Goal: Information Seeking & Learning: Learn about a topic

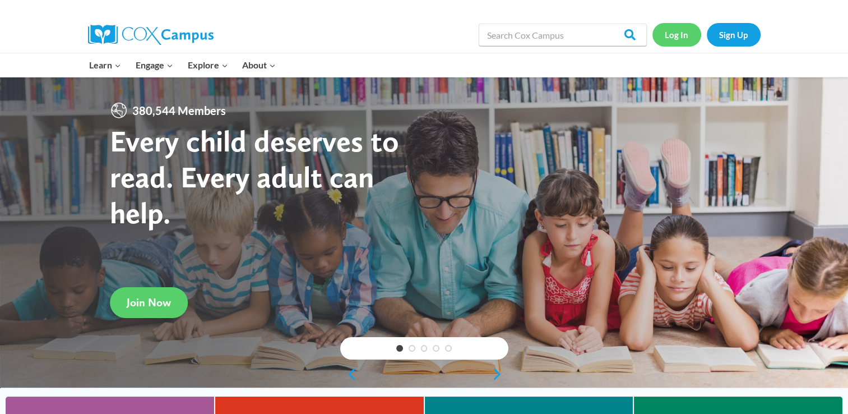
click at [680, 35] on link "Log In" at bounding box center [676, 34] width 49 height 23
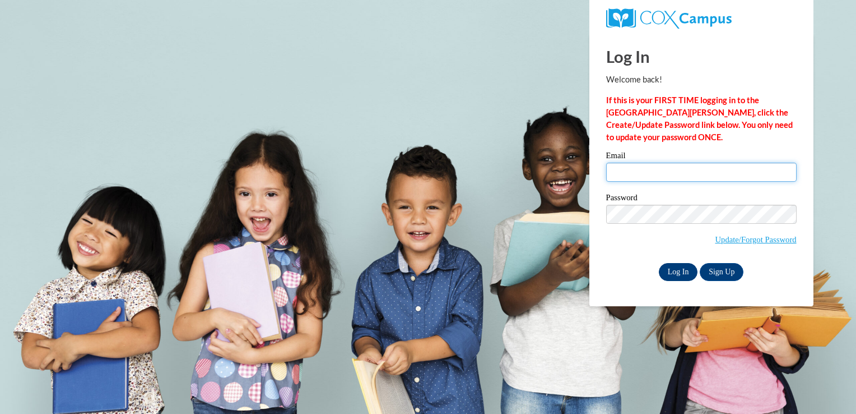
type input "lflores-ramirez711@mail.jamessprunt.edu"
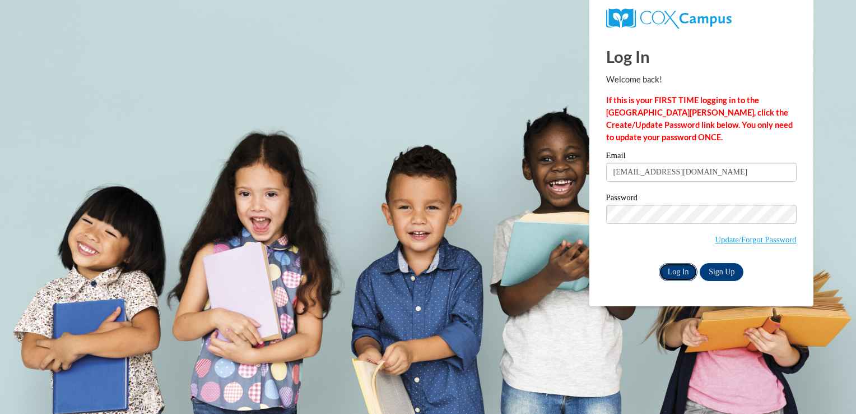
click at [679, 267] on input "Log In" at bounding box center [678, 272] width 39 height 18
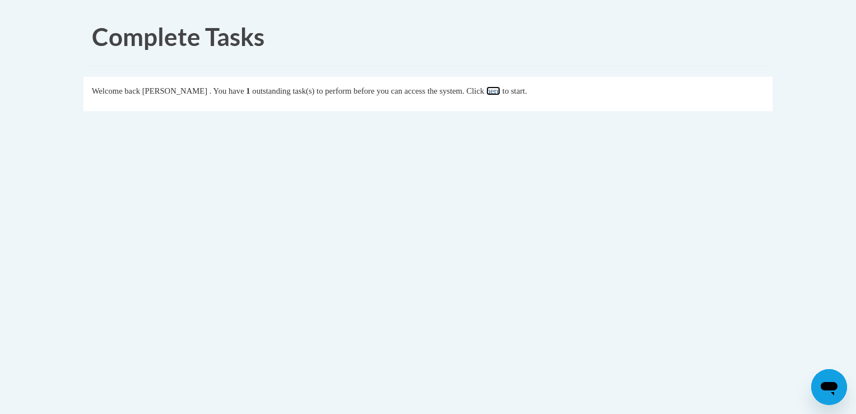
click at [500, 93] on link "here" at bounding box center [493, 90] width 14 height 9
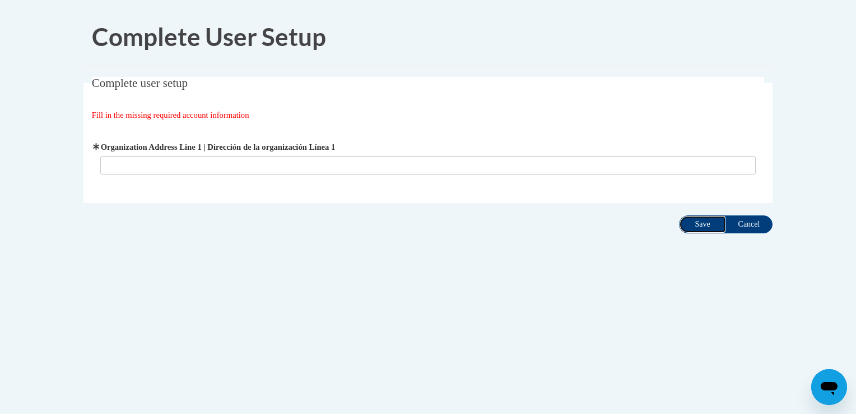
click at [685, 220] on input "Save" at bounding box center [702, 224] width 47 height 18
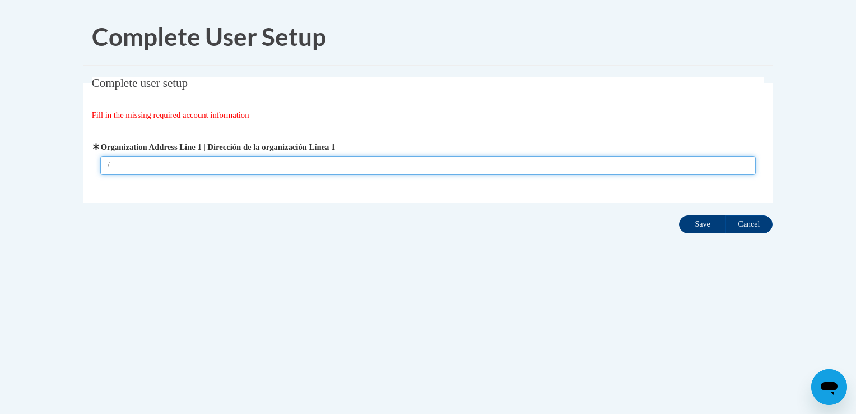
type input "/"
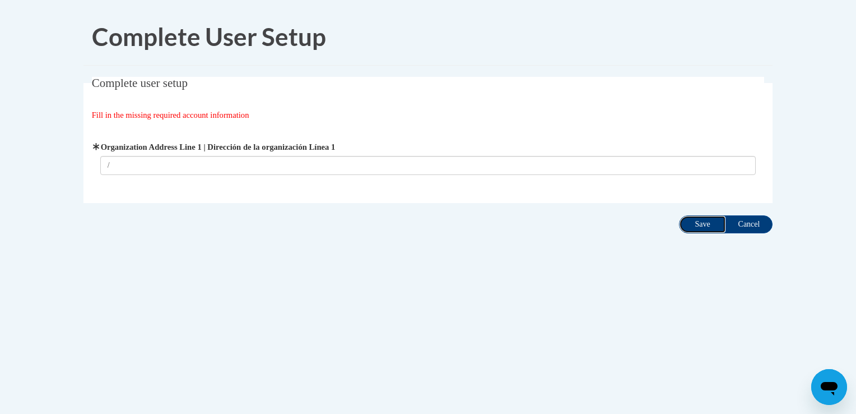
click at [705, 228] on input "Save" at bounding box center [702, 224] width 47 height 18
click at [696, 225] on input "Save" at bounding box center [702, 224] width 47 height 18
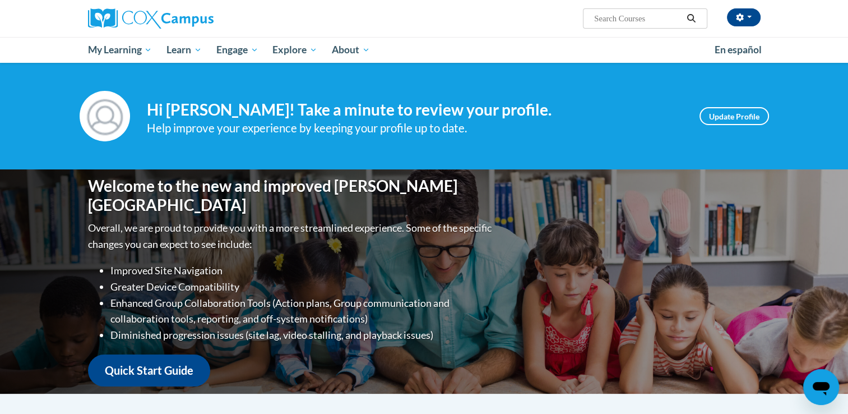
click at [738, 7] on div "[PERSON_NAME] ([GEOGRAPHIC_DATA]/New_York UTC-04:00) My Profile Inbox My Transc…" at bounding box center [539, 14] width 460 height 29
click at [740, 13] on icon "button" at bounding box center [739, 17] width 7 height 8
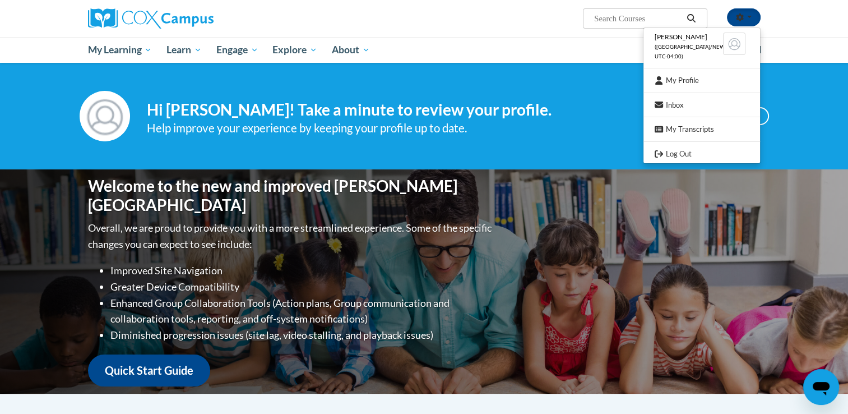
drag, startPoint x: 552, startPoint y: 33, endPoint x: 569, endPoint y: 25, distance: 18.6
click at [552, 33] on div "Lizbeth Flores-Ramirez (America/New_York UTC-04:00) My Profile Inbox My Transcr…" at bounding box center [424, 18] width 706 height 37
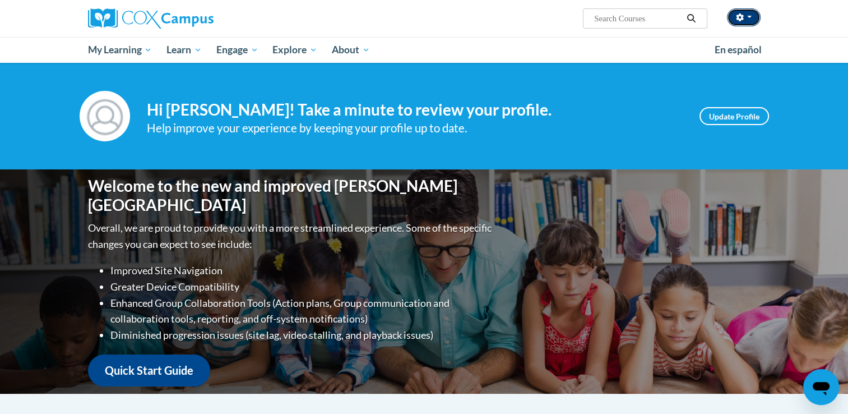
click at [735, 22] on button "button" at bounding box center [744, 17] width 34 height 18
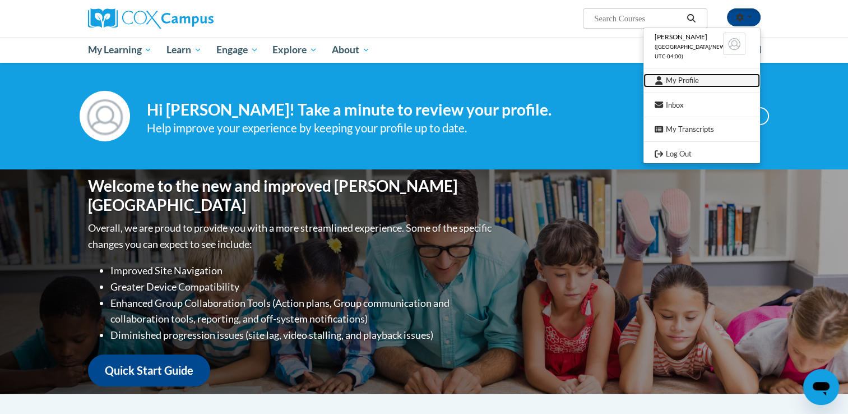
click at [669, 81] on link "My Profile" at bounding box center [701, 80] width 117 height 14
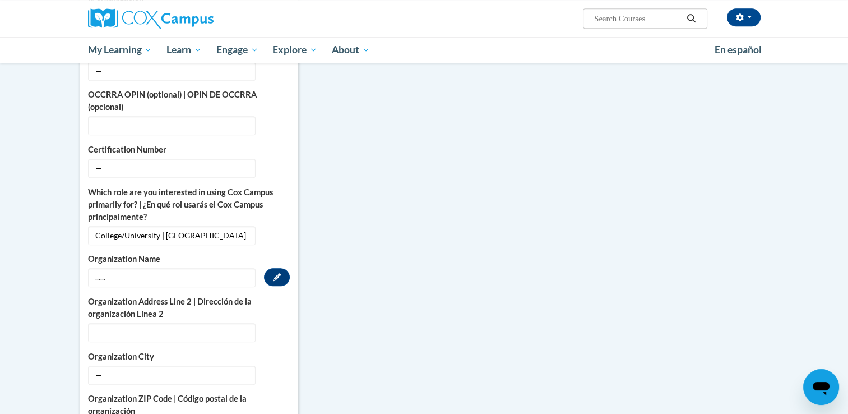
scroll to position [560, 0]
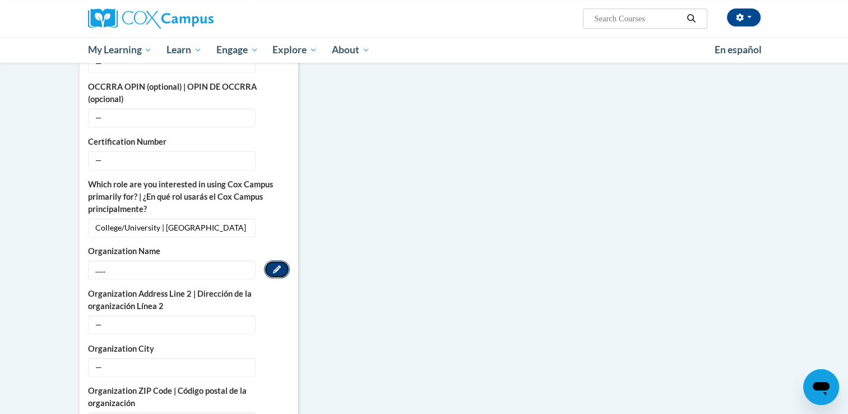
click at [272, 260] on button "Edit" at bounding box center [277, 269] width 26 height 18
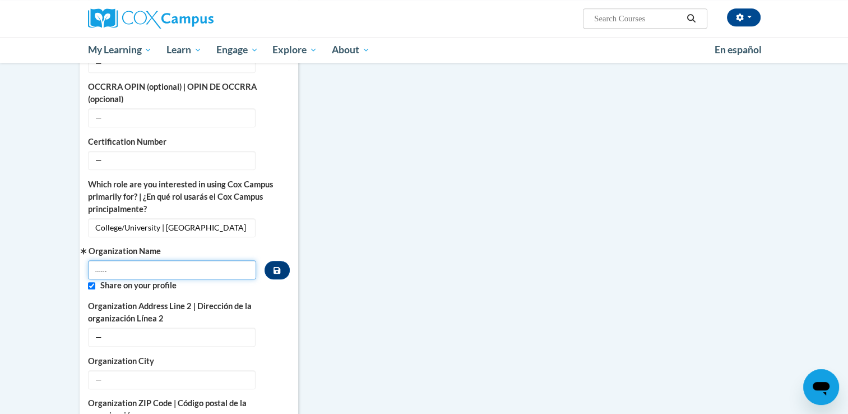
click at [189, 260] on input "......" at bounding box center [172, 269] width 169 height 19
drag, startPoint x: 189, startPoint y: 259, endPoint x: 57, endPoint y: 253, distance: 132.4
click at [57, 253] on body "Lizbeth Flores-Ramirez (America/New_York UTC-04:00) My Profile Inbox My Transcr…" at bounding box center [424, 188] width 848 height 1496
click at [277, 262] on button "Custom profile fields" at bounding box center [277, 270] width 25 height 18
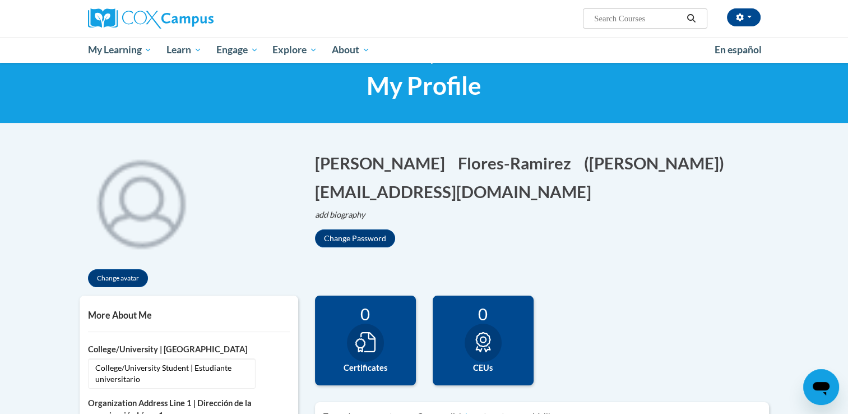
scroll to position [0, 0]
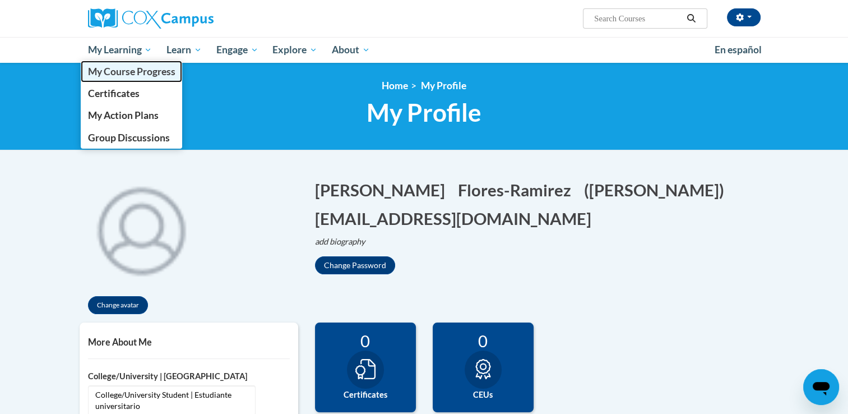
click at [132, 73] on span "My Course Progress" at bounding box center [130, 72] width 87 height 12
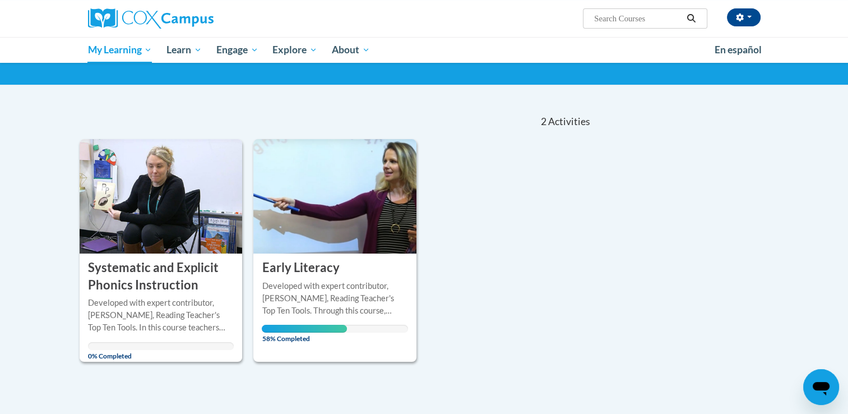
scroll to position [56, 0]
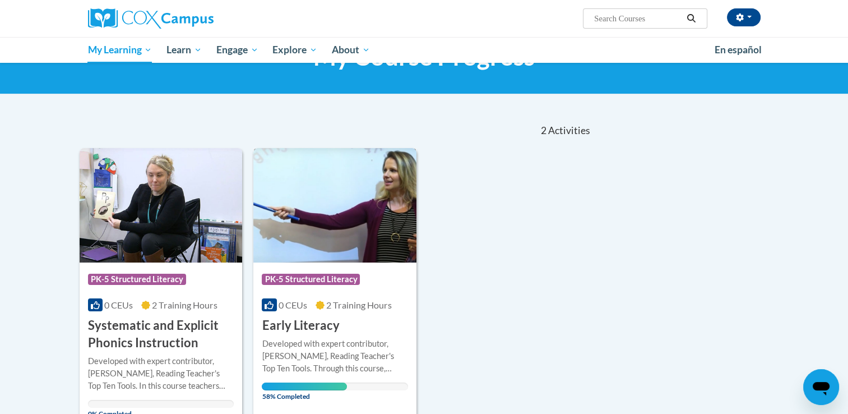
click at [321, 313] on div "Course Category: PK-5 Structured Literacy 0 CEUs 2 Training Hours COURSE Early …" at bounding box center [334, 298] width 163 height 72
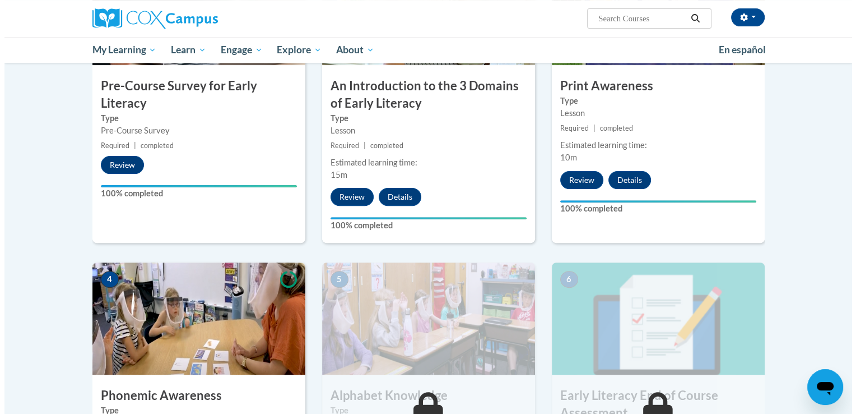
scroll to position [560, 0]
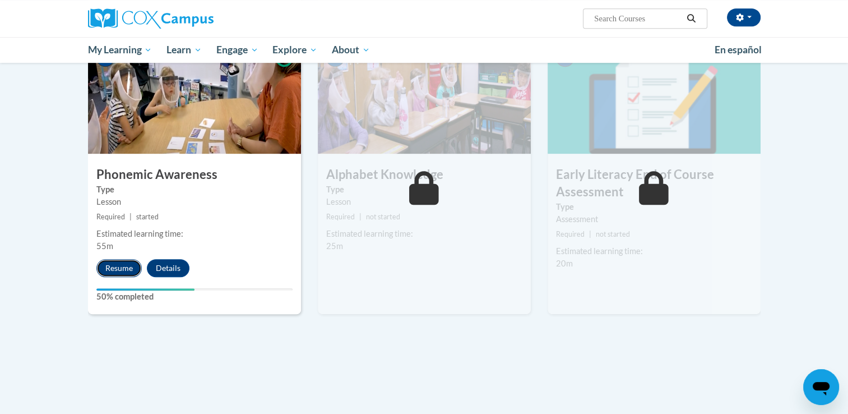
click at [113, 265] on button "Resume" at bounding box center [118, 268] width 45 height 18
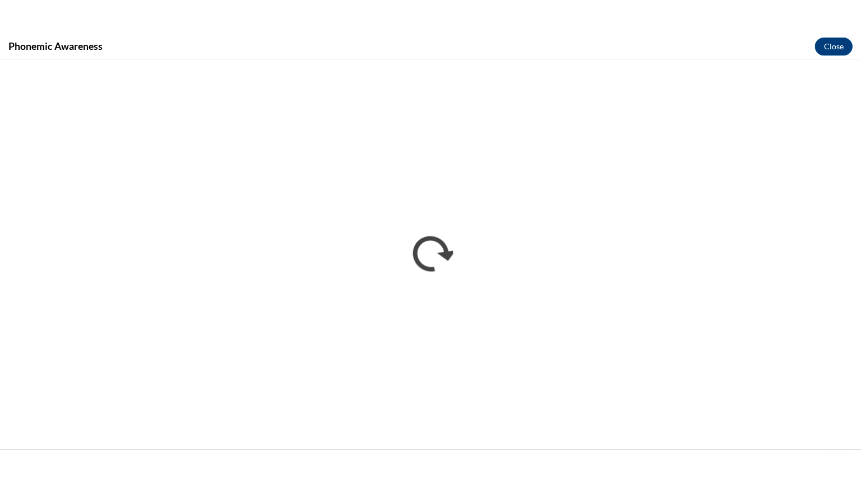
scroll to position [0, 0]
